Goal: Information Seeking & Learning: Understand process/instructions

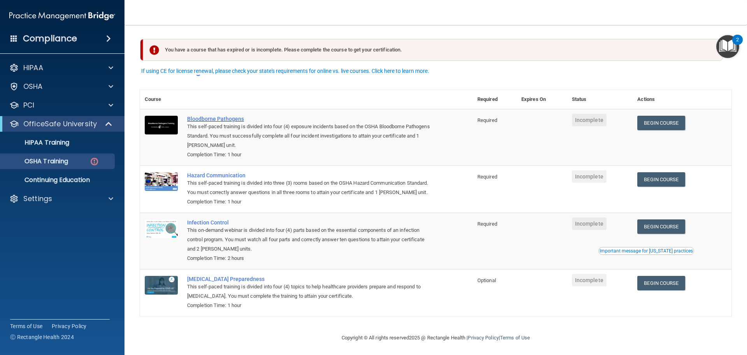
scroll to position [13, 0]
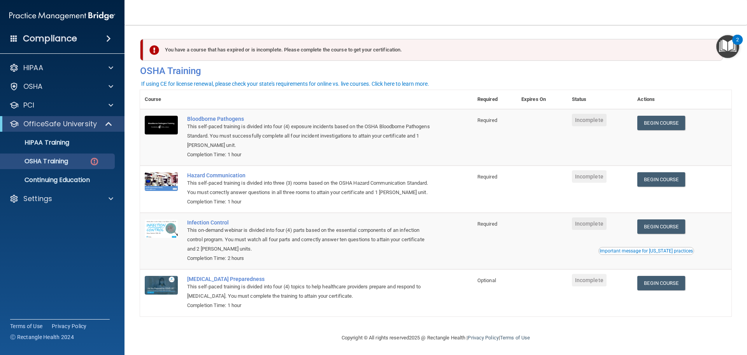
click at [303, 53] on div "You have a course that has expired or is incomplete. Please complete the course…" at bounding box center [433, 50] width 580 height 22
click at [113, 103] on div at bounding box center [109, 104] width 19 height 9
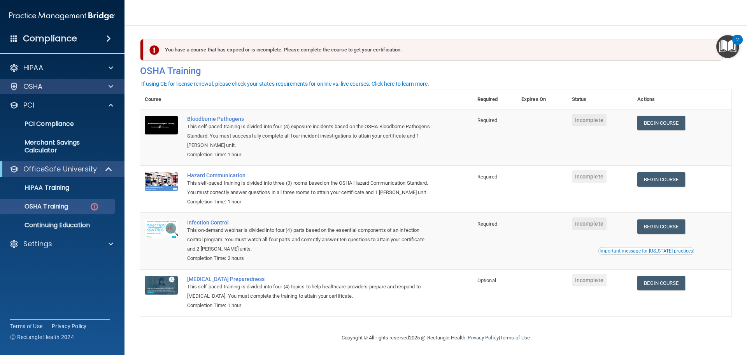
click at [112, 92] on div "OSHA" at bounding box center [62, 87] width 125 height 16
click at [110, 86] on span at bounding box center [111, 86] width 5 height 9
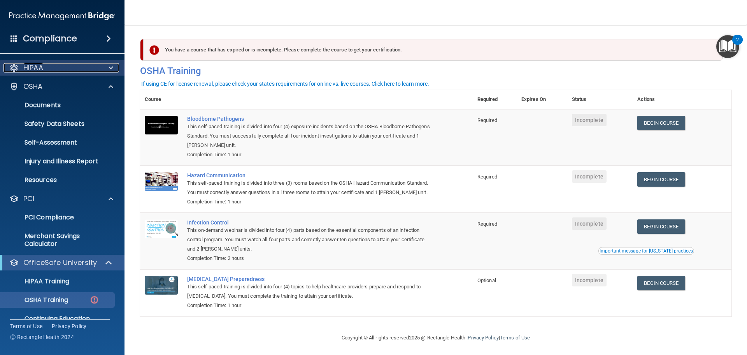
click at [111, 70] on span at bounding box center [111, 67] width 5 height 9
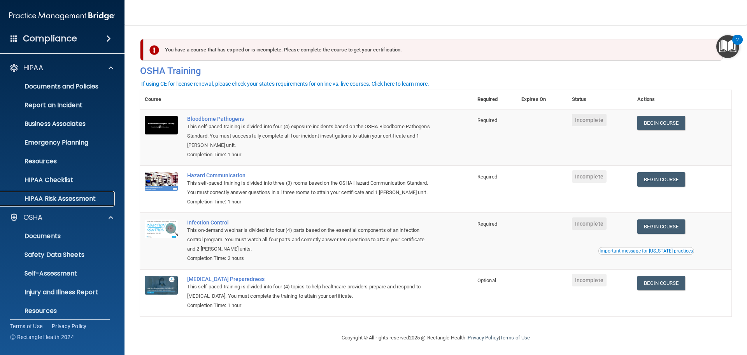
click at [79, 200] on p "HIPAA Risk Assessment" at bounding box center [58, 199] width 106 height 8
